Goal: Find specific page/section: Find specific page/section

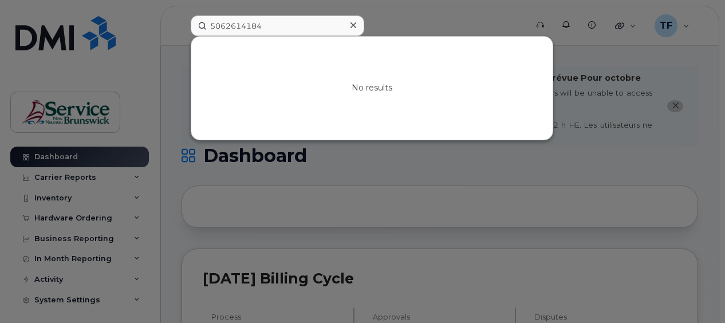
drag, startPoint x: 275, startPoint y: 25, endPoint x: 145, endPoint y: 34, distance: 130.2
click at [181, 34] on div "5062614184 No results" at bounding box center [354, 25] width 347 height 21
click at [145, 34] on div at bounding box center [362, 161] width 725 height 323
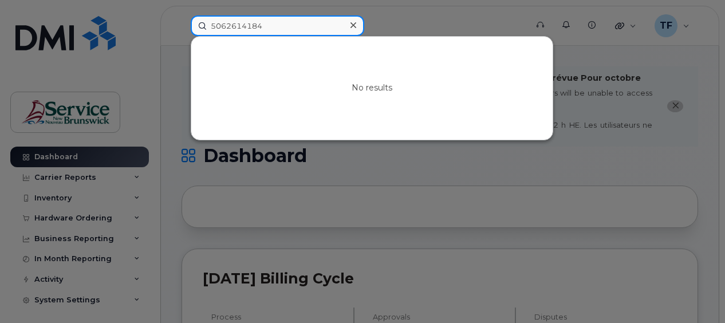
click at [248, 29] on input "5062614184" at bounding box center [277, 25] width 173 height 21
paste input ") 261-"
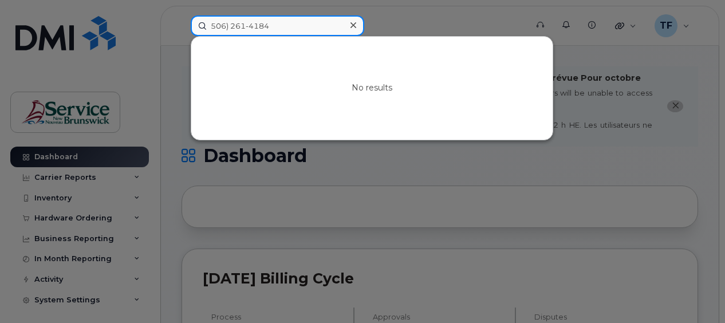
type input "506) 261-4184"
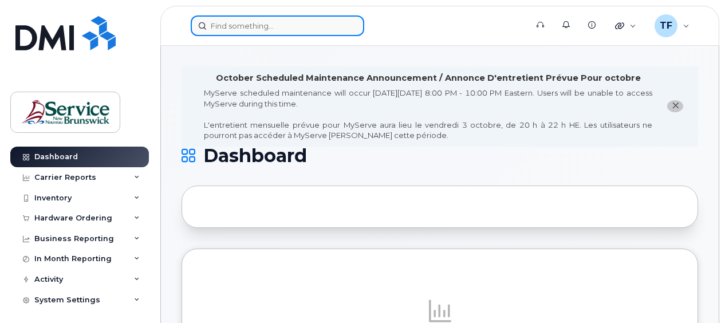
click at [230, 24] on input at bounding box center [277, 25] width 173 height 21
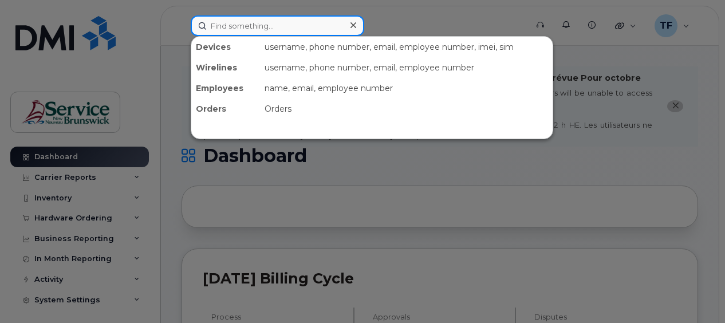
paste input "506) 261-4184"
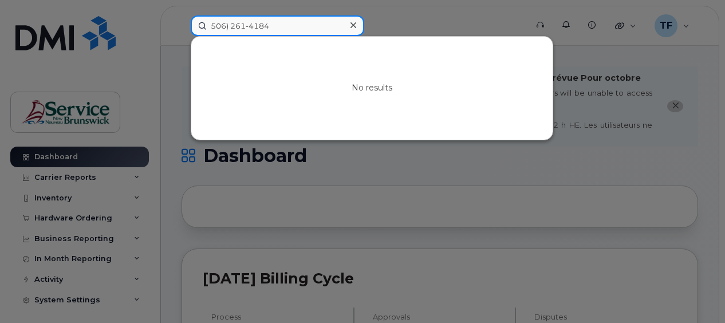
click at [230, 25] on input "506) 261-4184" at bounding box center [277, 25] width 173 height 21
click at [247, 26] on input "506261-4184" at bounding box center [277, 25] width 173 height 21
type input "5062614184"
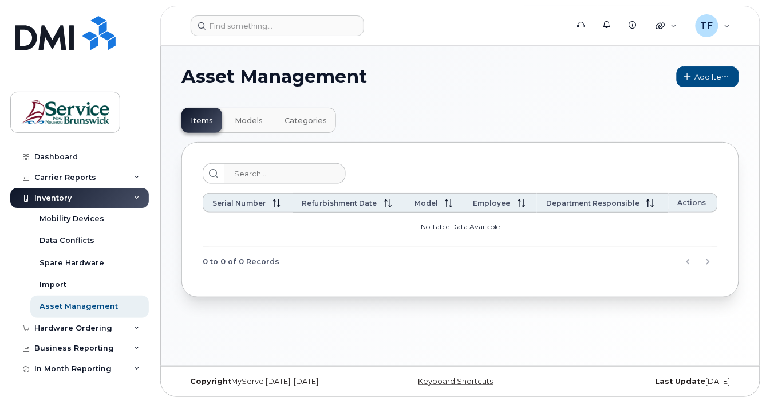
click at [433, 122] on div "Items Models Categories Serial Number Refurbishment Date Model Employee Departm…" at bounding box center [459, 202] width 557 height 189
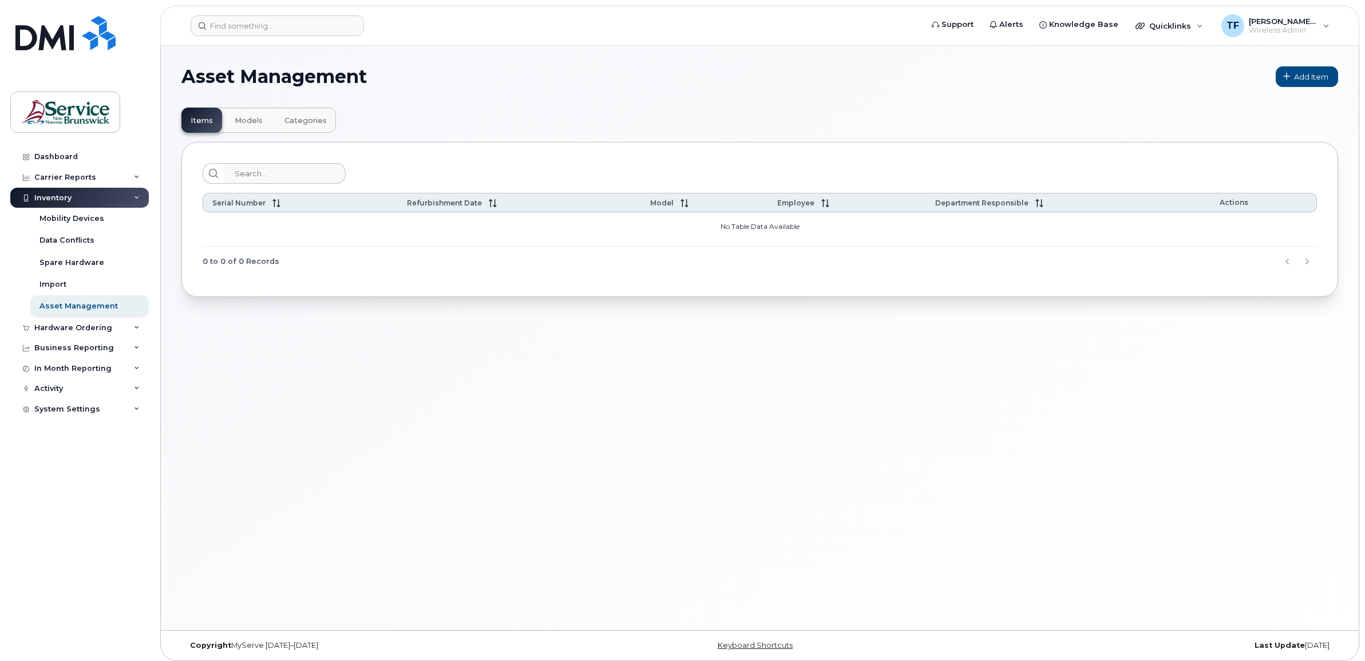
click at [533, 396] on div "Asset Management Add Item Items Models Categories Serial Number Refurbishment D…" at bounding box center [760, 338] width 1198 height 584
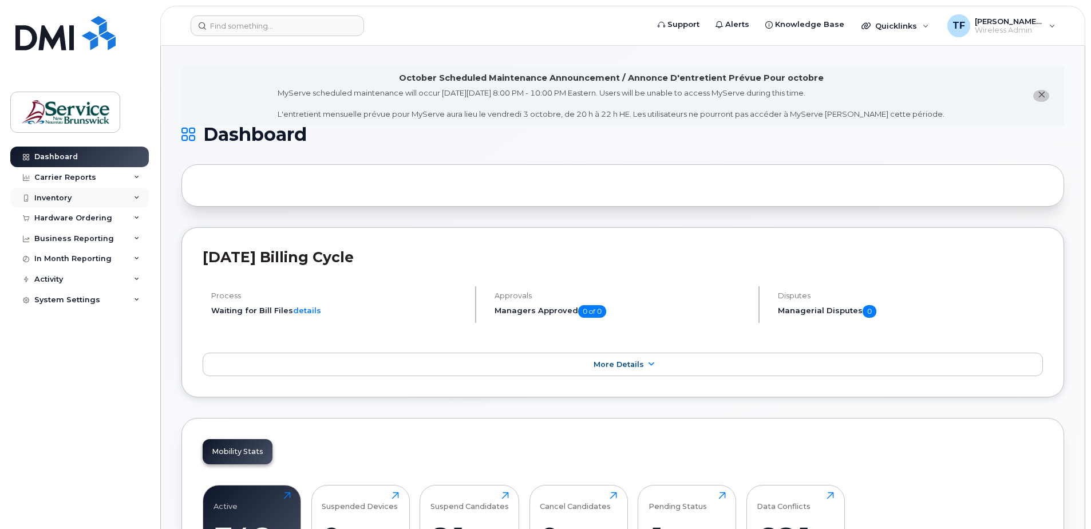
click at [72, 197] on div "Inventory" at bounding box center [79, 198] width 139 height 21
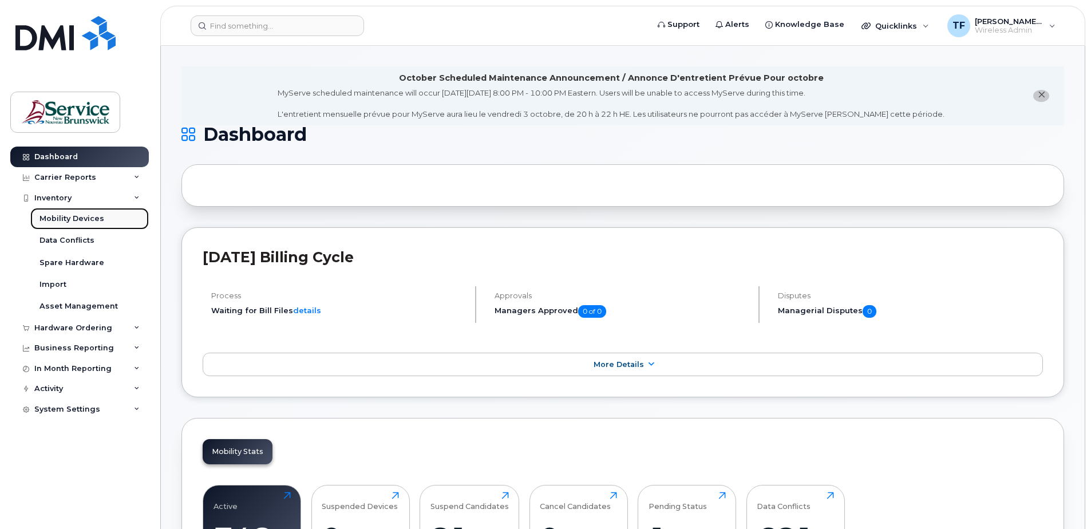
click at [74, 212] on link "Mobility Devices" at bounding box center [89, 219] width 118 height 22
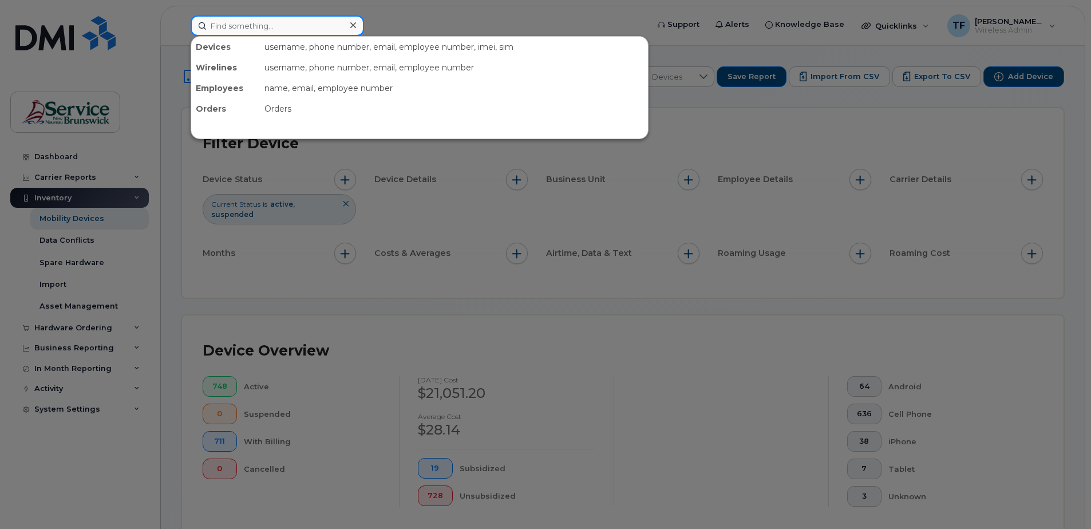
click at [263, 28] on input at bounding box center [277, 25] width 173 height 21
paste input "506) 261-4184"
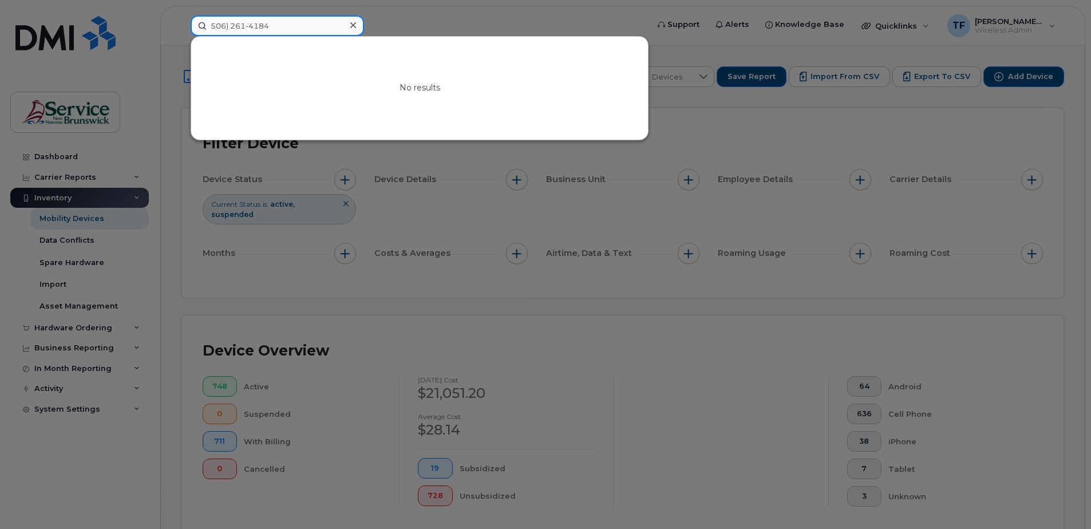
click at [252, 26] on input "506) 261-4184" at bounding box center [277, 25] width 173 height 21
click at [281, 26] on input "5062614184" at bounding box center [277, 25] width 173 height 21
click at [254, 25] on input "5062614184" at bounding box center [277, 25] width 173 height 21
type input "myles"
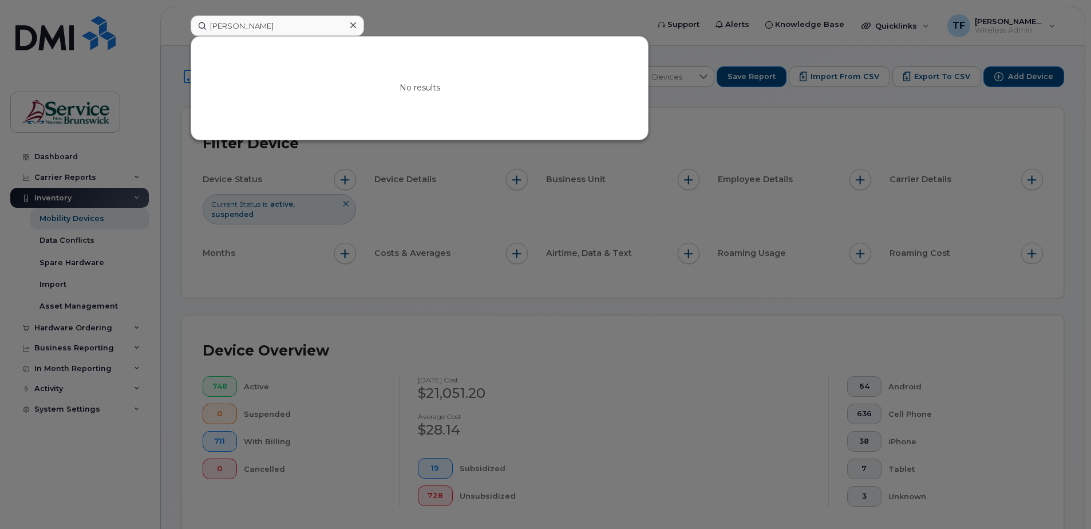
click at [65, 202] on div at bounding box center [545, 264] width 1091 height 529
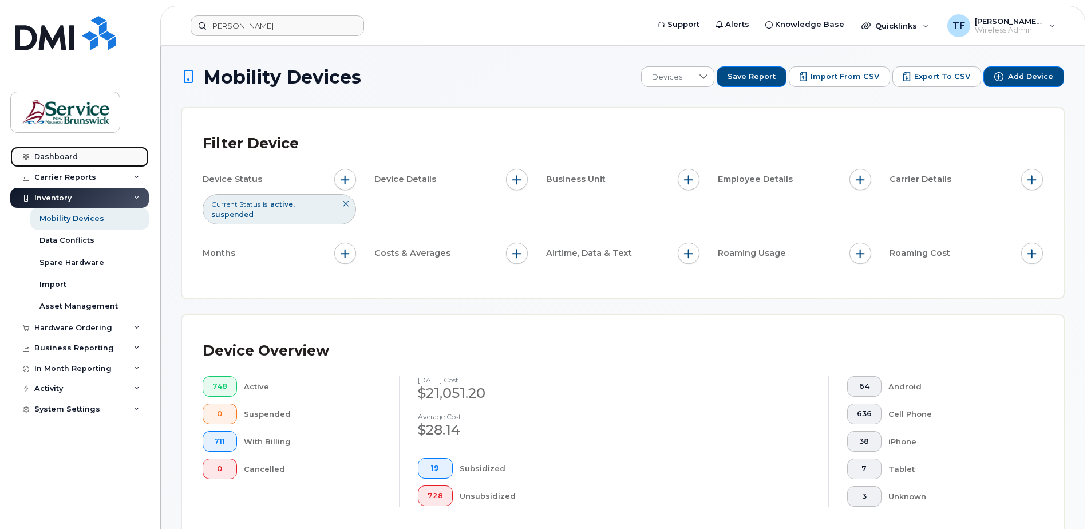
click at [57, 156] on div "Dashboard" at bounding box center [55, 156] width 43 height 9
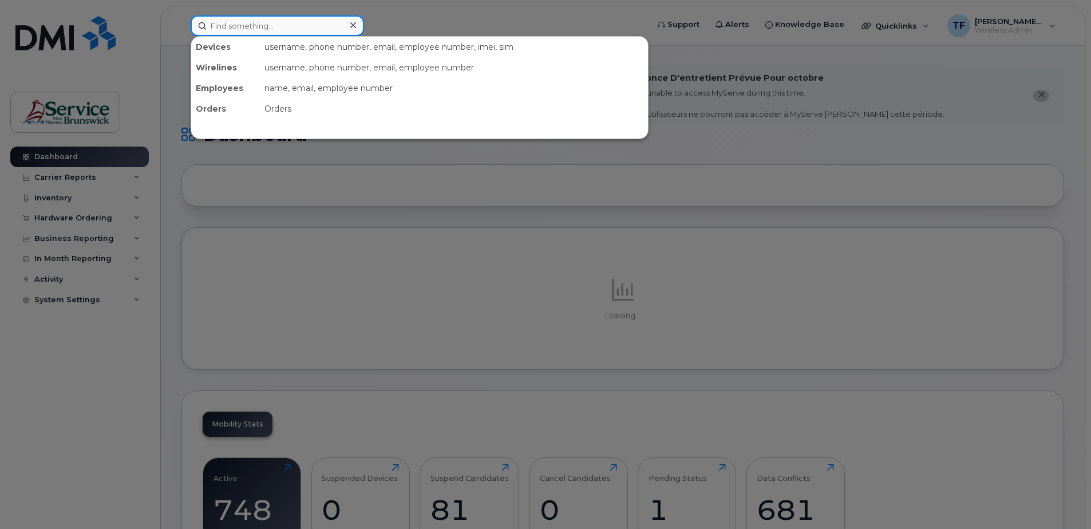
click at [267, 27] on input at bounding box center [277, 25] width 173 height 21
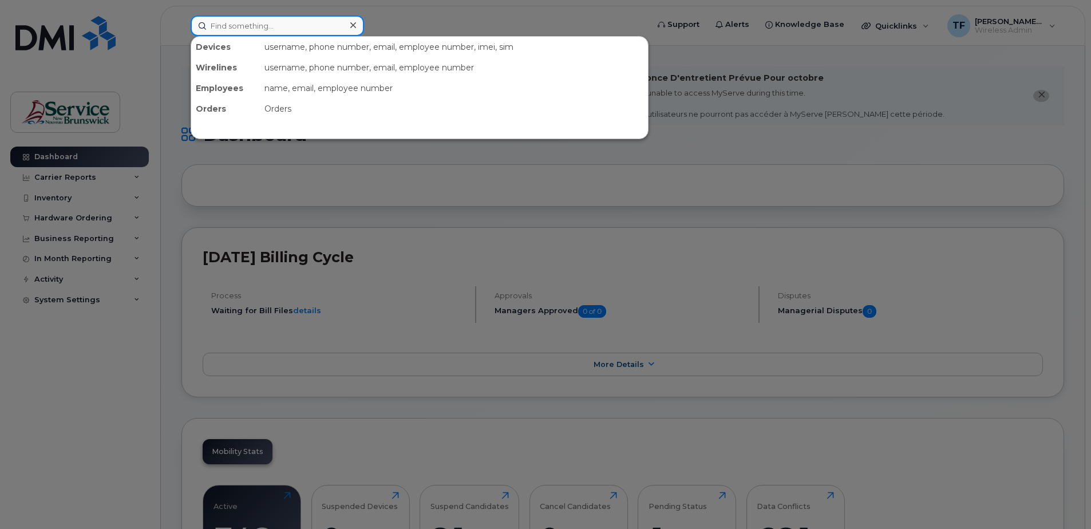
paste input "506) 261-4184"
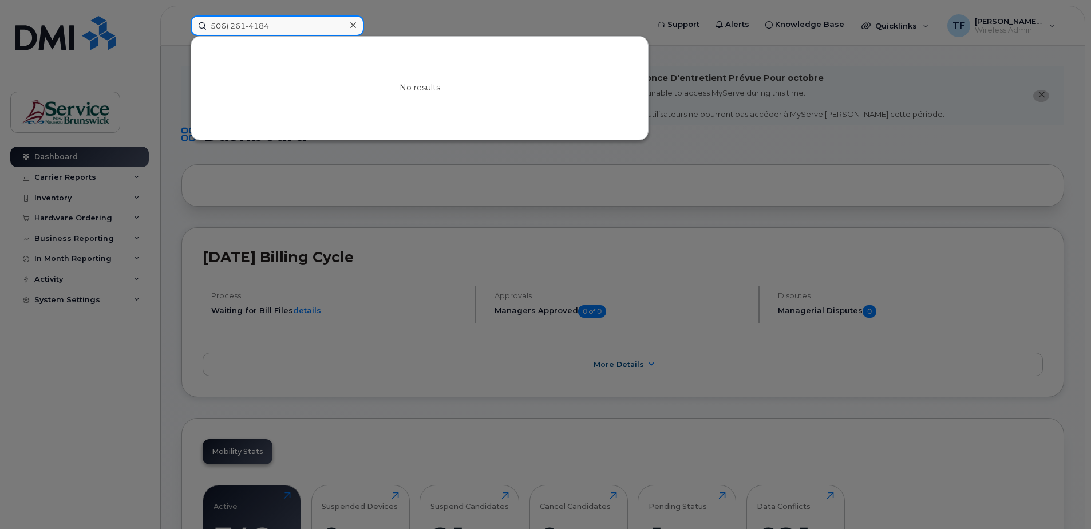
click at [232, 24] on input "506) 261-4184" at bounding box center [277, 25] width 173 height 21
click at [245, 26] on input "506261-4184" at bounding box center [277, 25] width 173 height 21
click at [246, 27] on input "5062614184" at bounding box center [277, 25] width 173 height 21
type input "5062614184"
